Goal: Check status: Check status

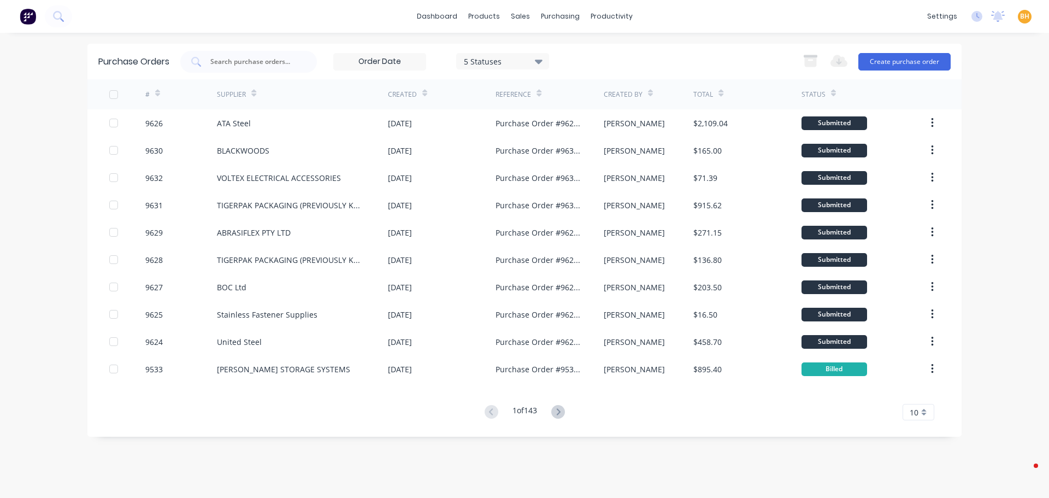
click at [230, 55] on div at bounding box center [248, 62] width 137 height 22
click at [247, 64] on input "text" at bounding box center [254, 61] width 91 height 11
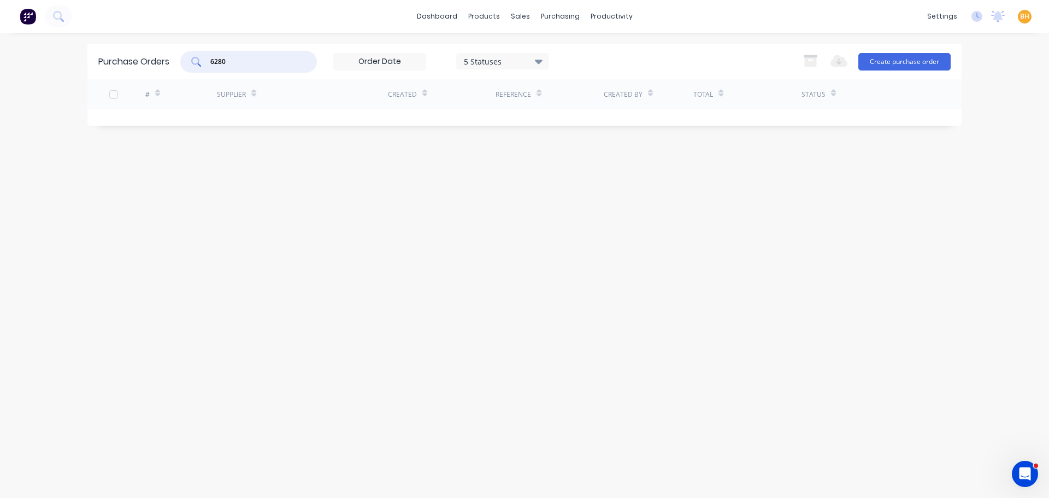
click at [244, 62] on input "6280" at bounding box center [254, 61] width 91 height 11
type input "6"
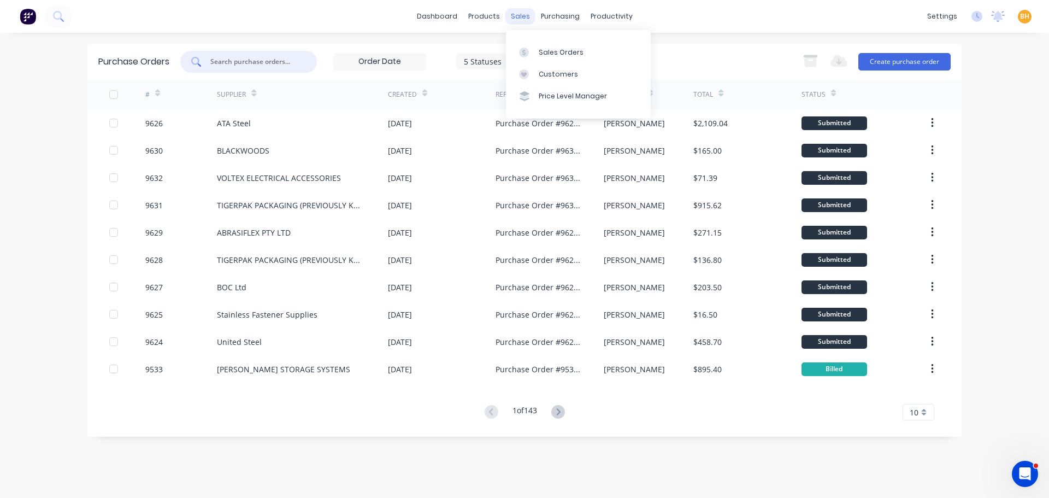
click at [520, 16] on div "sales" at bounding box center [520, 16] width 30 height 16
click at [547, 55] on div "Sales Orders" at bounding box center [561, 53] width 45 height 10
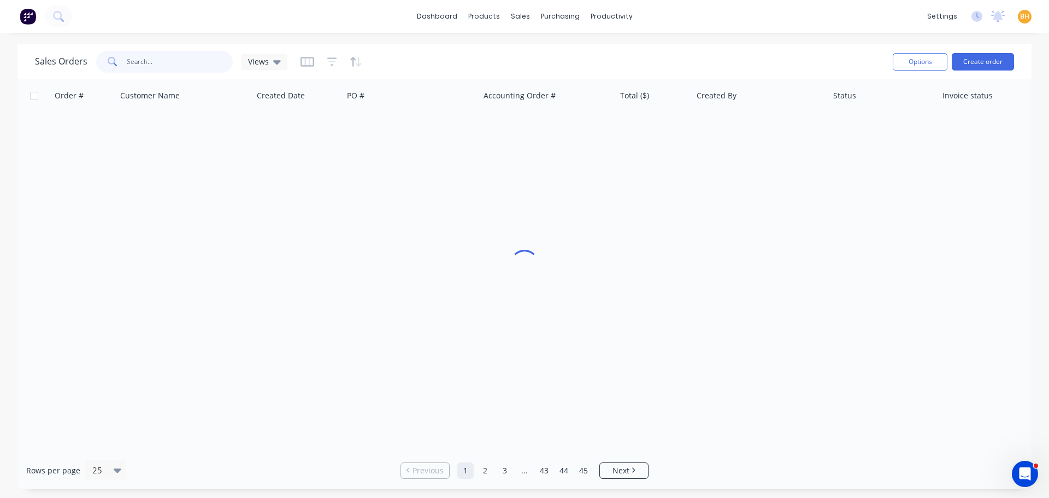
click at [155, 65] on input "text" at bounding box center [180, 62] width 107 height 22
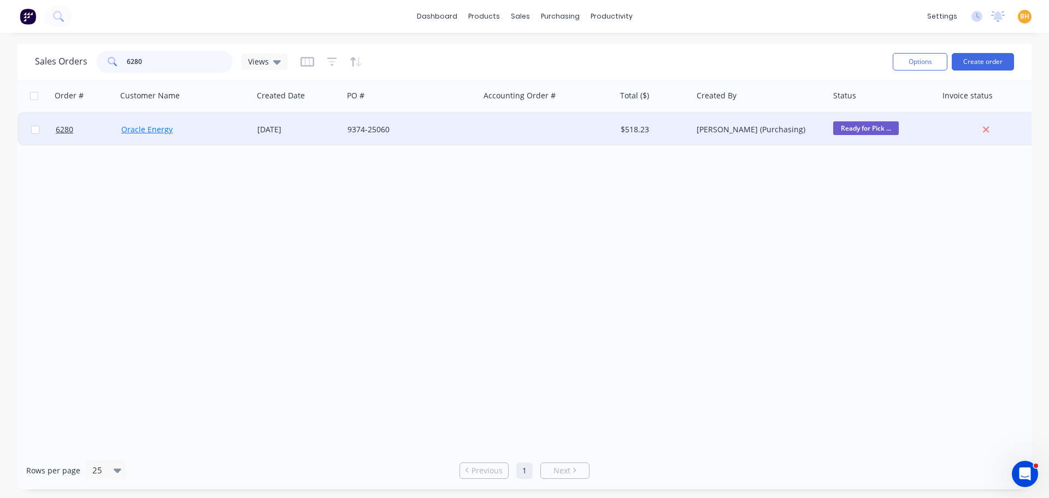
type input "6280"
click at [156, 132] on link "Oracle Energy" at bounding box center [146, 129] width 51 height 10
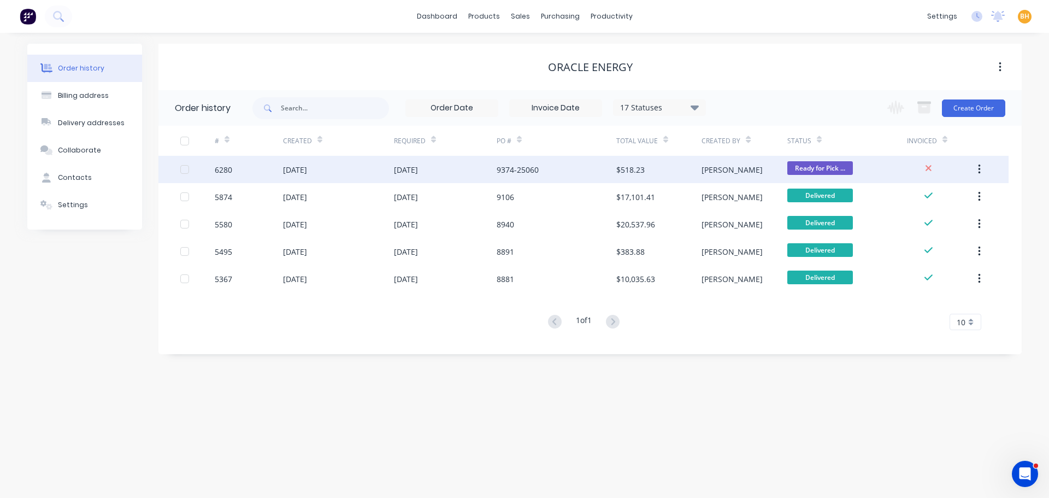
click at [330, 178] on div "01 Sep 2025" at bounding box center [338, 169] width 111 height 27
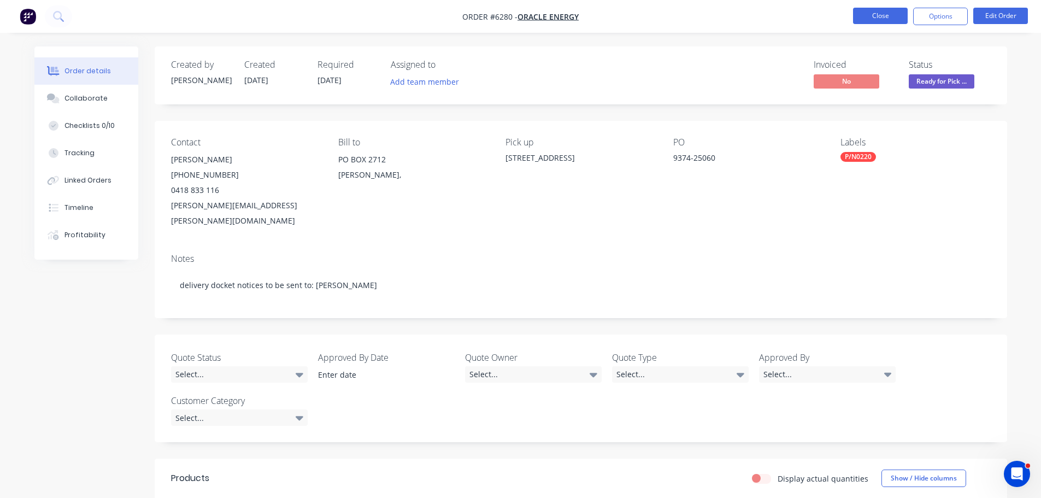
click at [868, 18] on button "Close" at bounding box center [880, 16] width 55 height 16
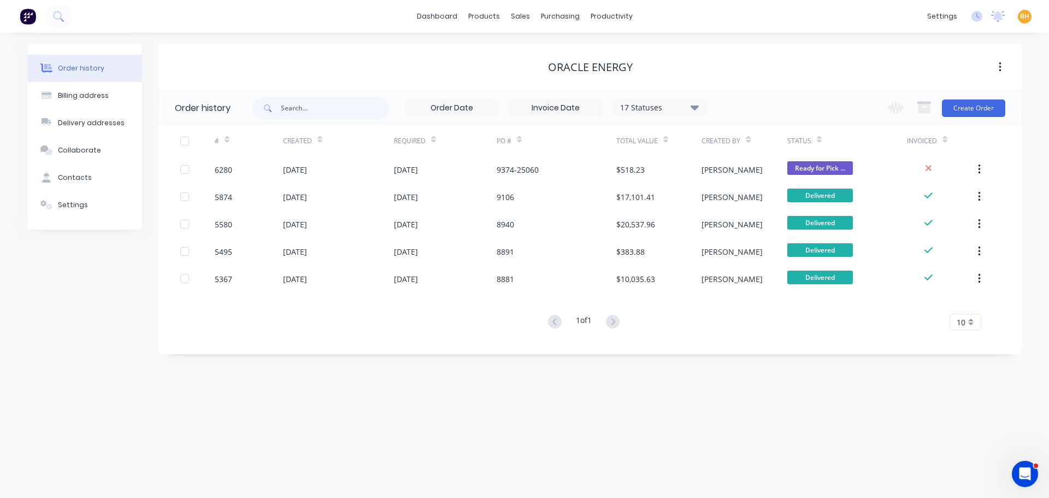
click at [25, 311] on div "Order history Billing address Delivery addresses Collaborate Contacts Settings …" at bounding box center [524, 265] width 1049 height 465
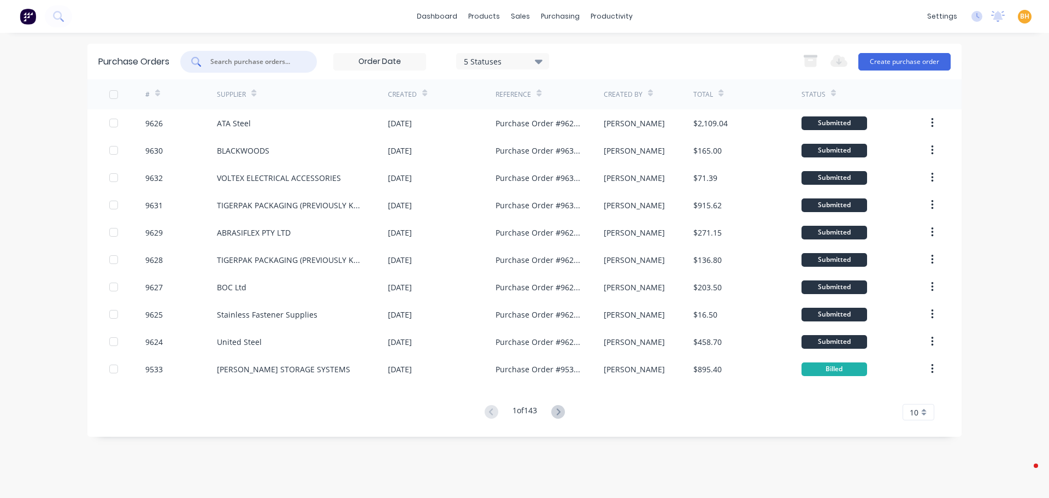
click at [236, 62] on input "text" at bounding box center [254, 61] width 91 height 11
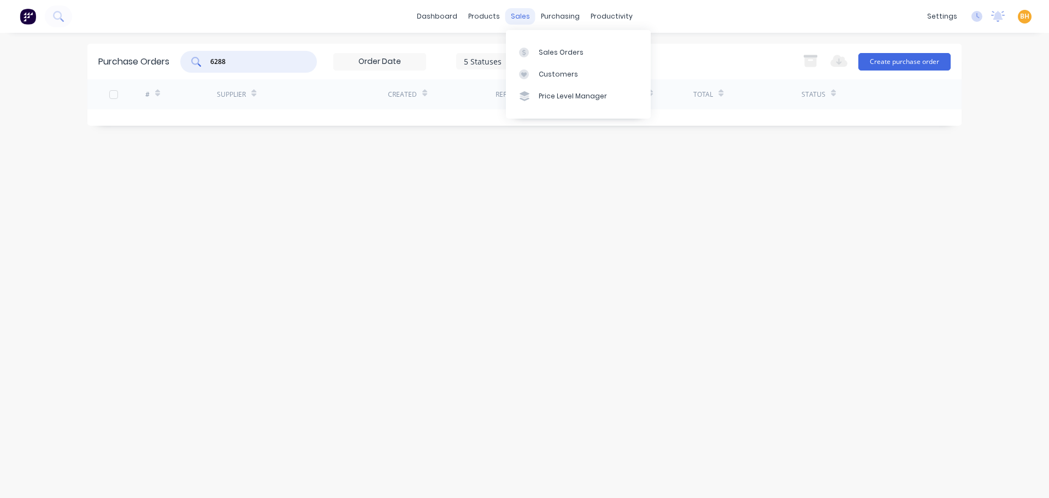
type input "6288"
click at [517, 17] on div "sales" at bounding box center [520, 16] width 30 height 16
click at [539, 49] on div "Sales Orders" at bounding box center [561, 53] width 45 height 10
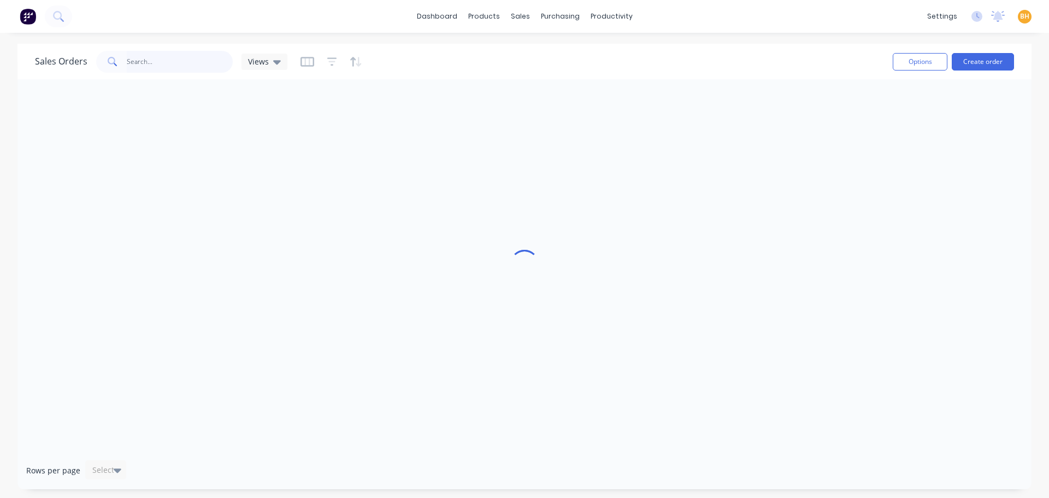
click at [187, 62] on input "text" at bounding box center [180, 62] width 107 height 22
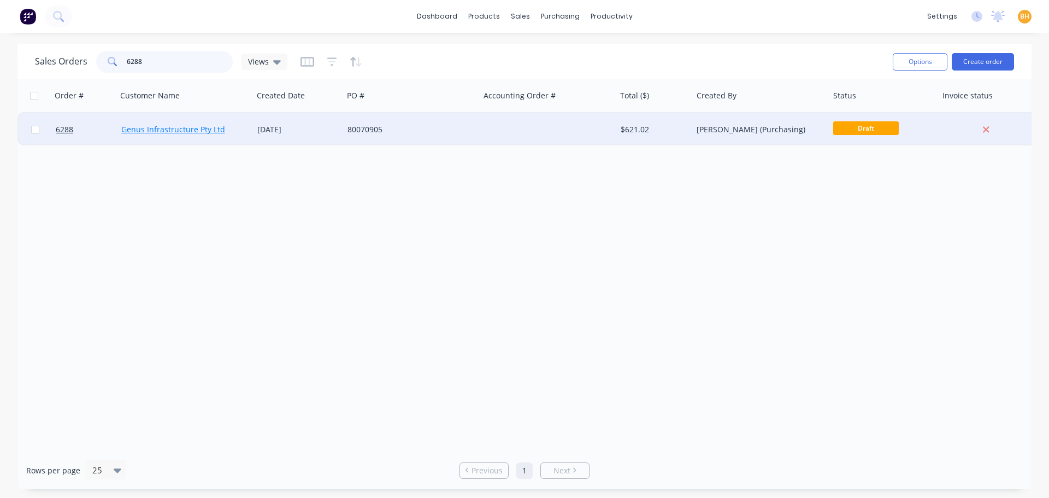
type input "6288"
click at [182, 128] on link "Genus Infrastructure Pty Ltd" at bounding box center [173, 129] width 104 height 10
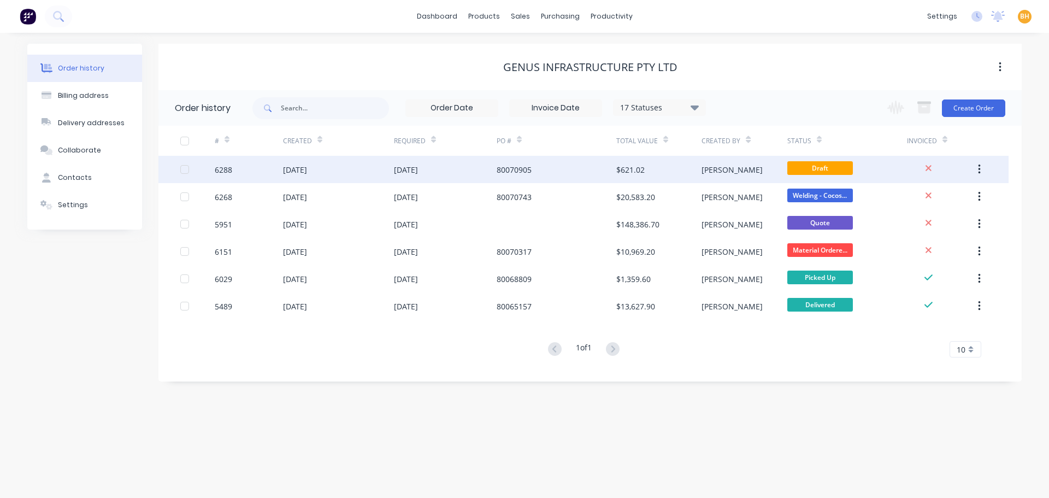
click at [334, 172] on div "[DATE]" at bounding box center [338, 169] width 111 height 27
